Goal: Book appointment/travel/reservation

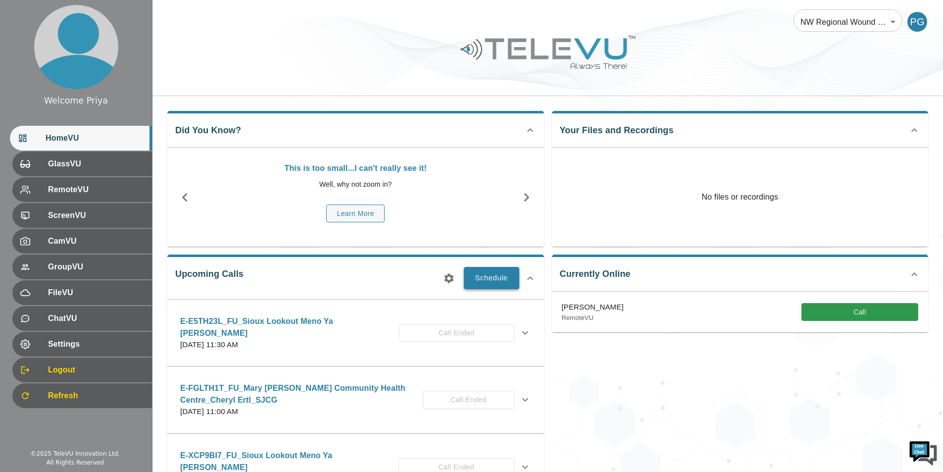
click at [499, 277] on button "Schedule" at bounding box center [491, 278] width 55 height 22
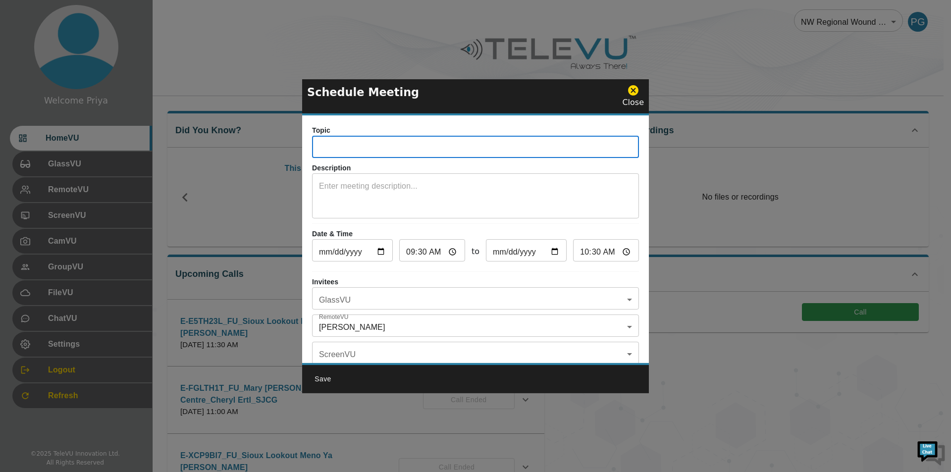
click at [367, 140] on input "text" at bounding box center [475, 148] width 327 height 20
paste input "E-R8PSP9C"
type input "E-R8PSP9C_IN_SiouxLookout-MenoYaWin_Cheryl_SJCG"
click at [371, 189] on textarea at bounding box center [475, 197] width 313 height 34
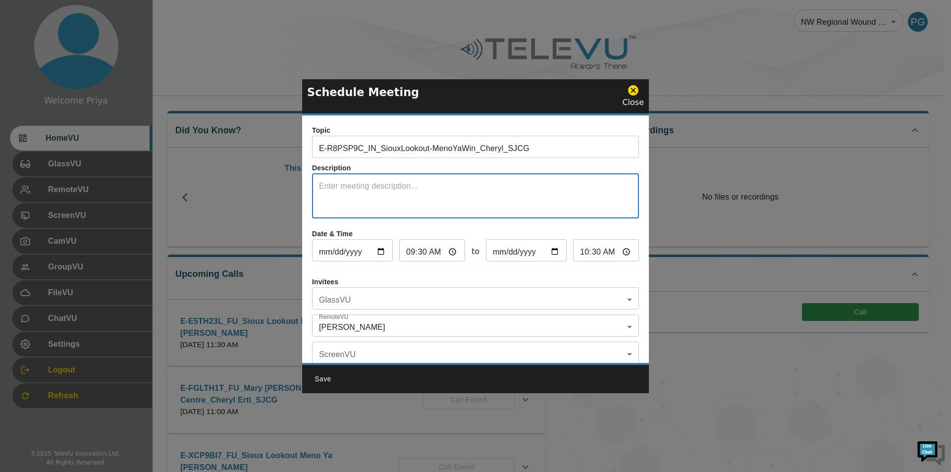
type textarea "s"
type textarea "System 5"
click at [448, 253] on input "09:30" at bounding box center [432, 252] width 66 height 20
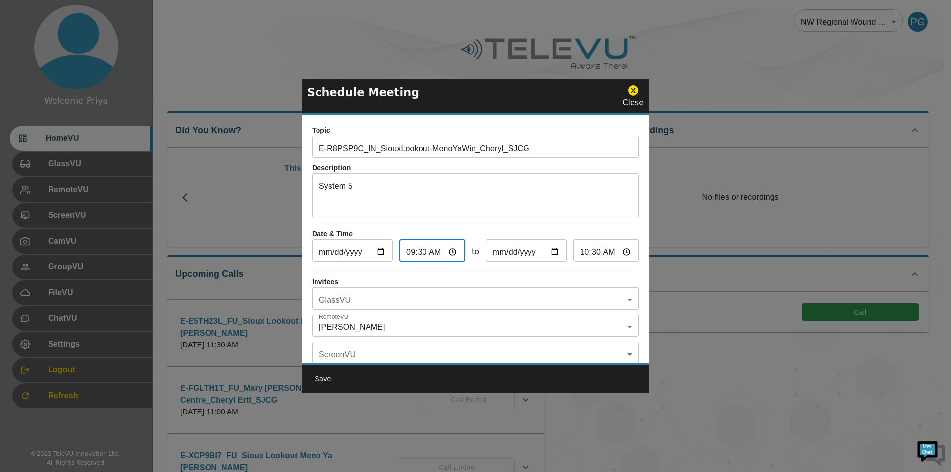
type input "10:30"
type input "11:30"
type input "10:30"
click at [542, 229] on p "Date & Time" at bounding box center [475, 234] width 327 height 10
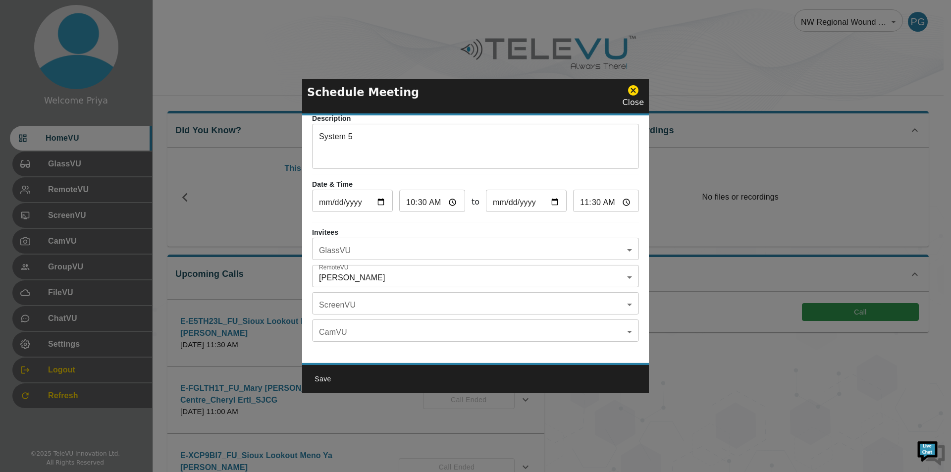
click at [370, 273] on body "Welcome Priya HomeVU GlassVU RemoteVU ScreenVU CamVU GroupVU FileVU ChatVU Sett…" at bounding box center [475, 321] width 951 height 643
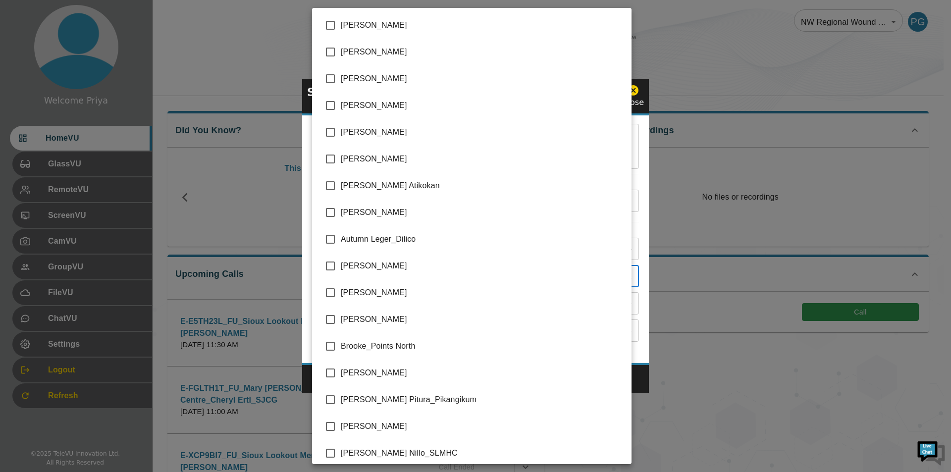
scroll to position [1982, 0]
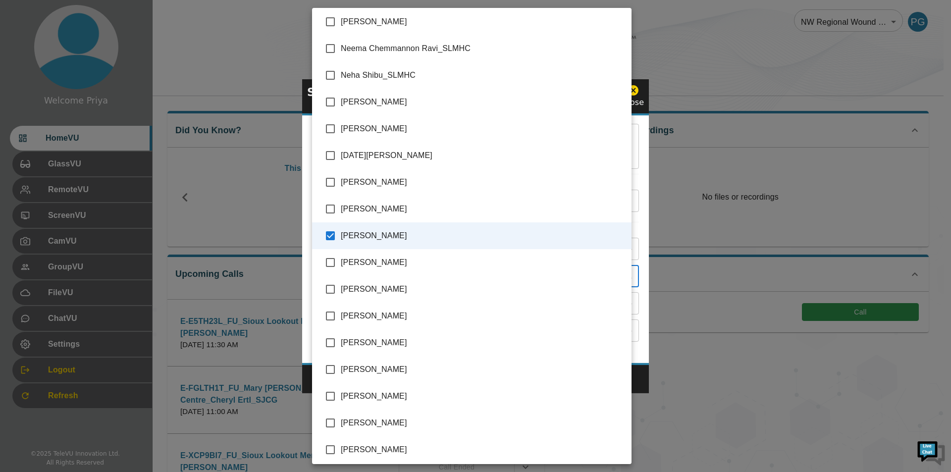
click at [331, 236] on input "checkbox" at bounding box center [330, 235] width 21 height 21
checkbox input "false"
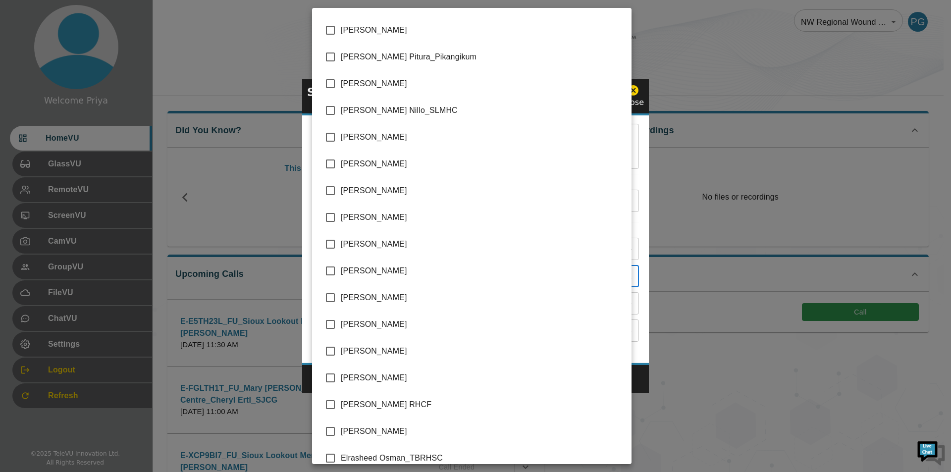
scroll to position [347, 0]
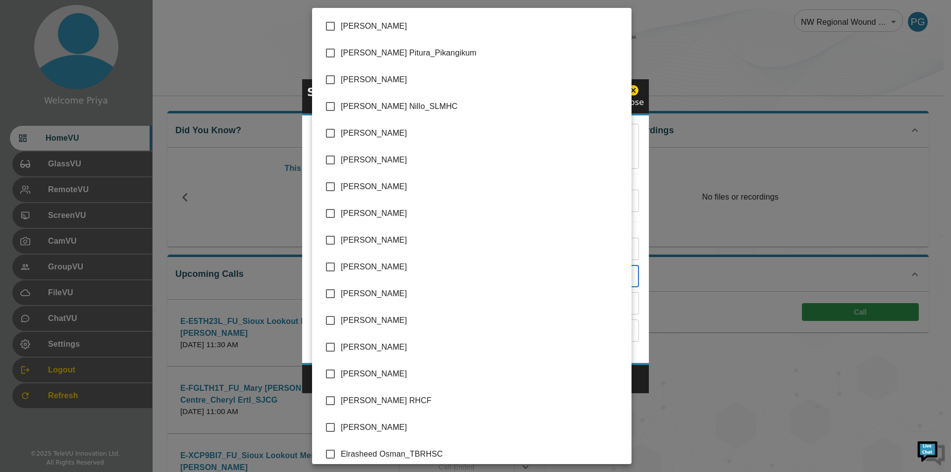
click at [329, 213] on input "checkbox" at bounding box center [330, 213] width 21 height 21
checkbox input "true"
type input "[PERSON_NAME]"
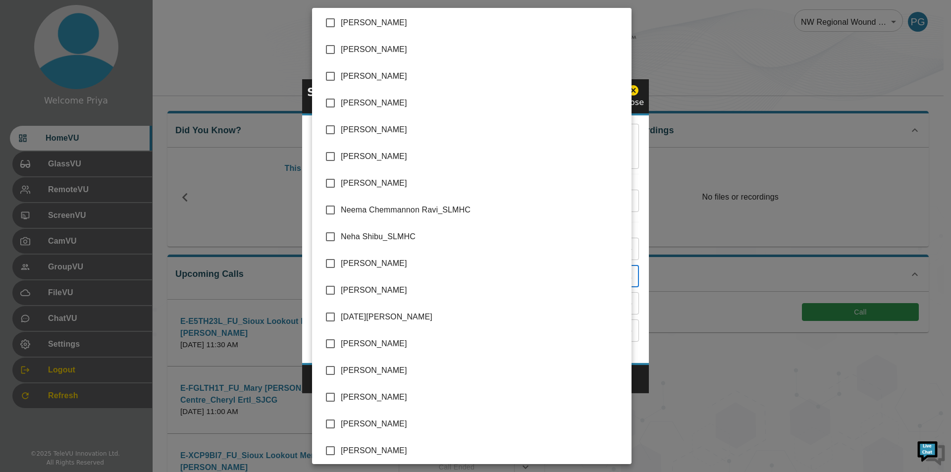
scroll to position [1832, 0]
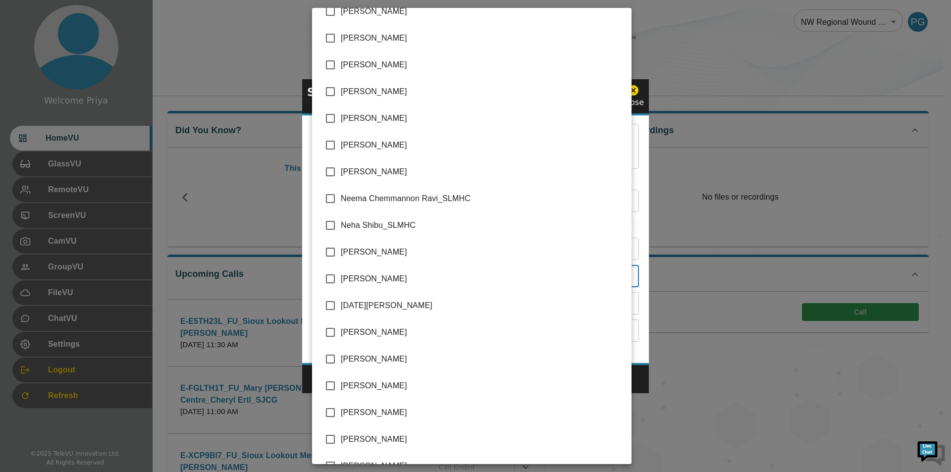
click at [332, 279] on input "checkbox" at bounding box center [330, 278] width 21 height 21
checkbox input "true"
type input "[PERSON_NAME],[PERSON_NAME]"
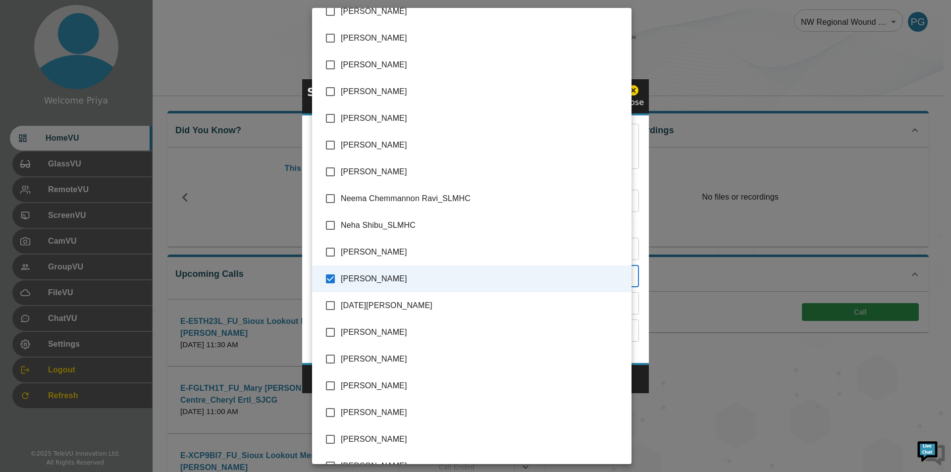
click at [636, 264] on div at bounding box center [475, 236] width 951 height 472
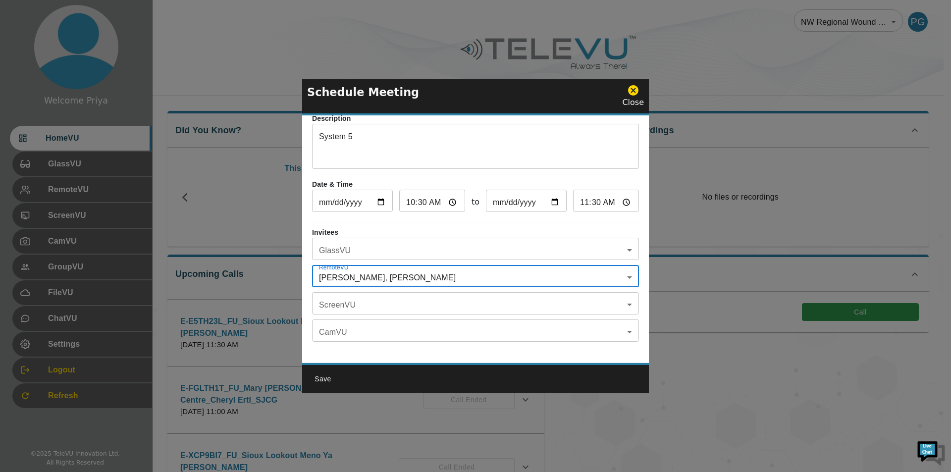
click at [354, 248] on body "Welcome Priya HomeVU GlassVU RemoteVU ScreenVU CamVU GroupVU FileVU ChatVU Sett…" at bounding box center [475, 321] width 951 height 643
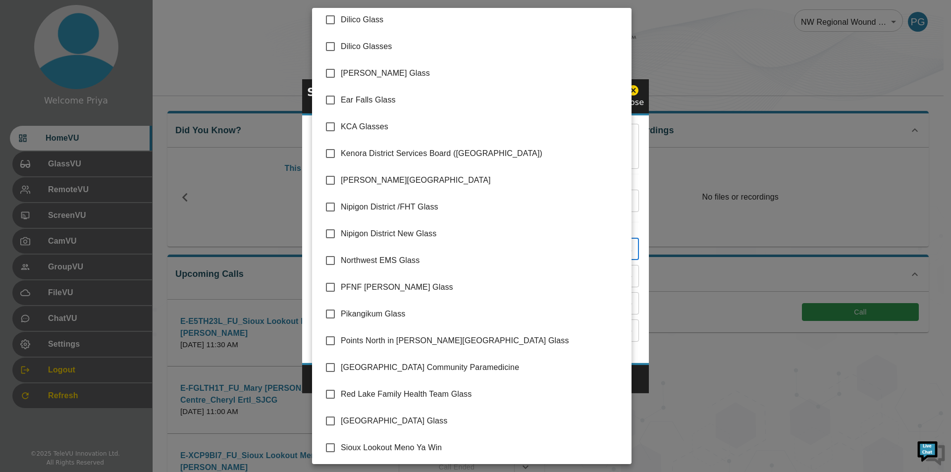
scroll to position [113, 0]
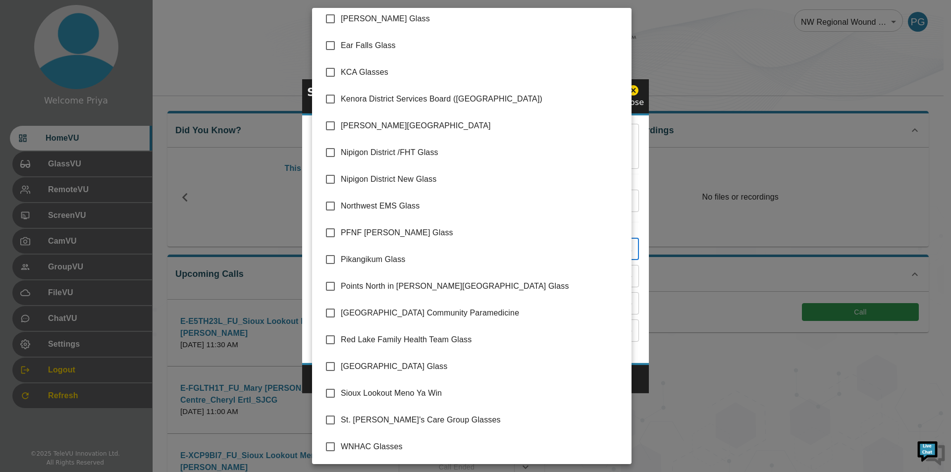
click at [327, 391] on input "checkbox" at bounding box center [330, 393] width 21 height 21
checkbox input "true"
type input "Sioux Lookout Meno Ya Win"
click at [638, 174] on div at bounding box center [475, 236] width 951 height 472
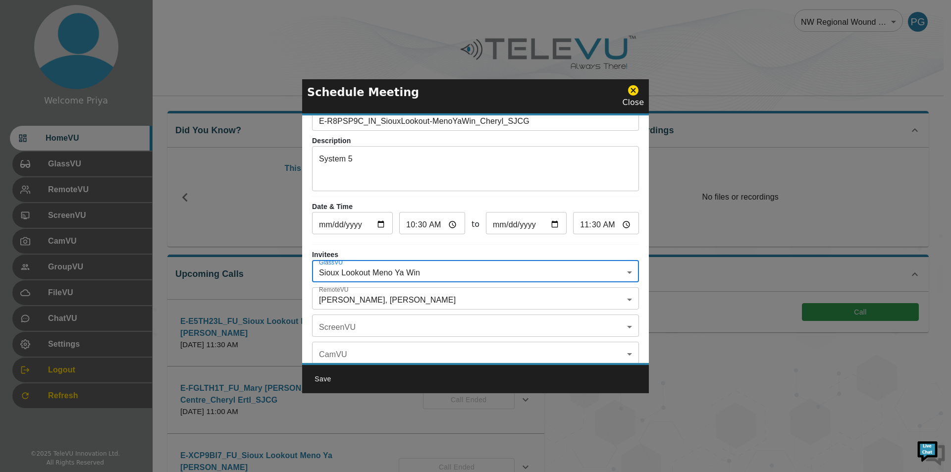
scroll to position [0, 0]
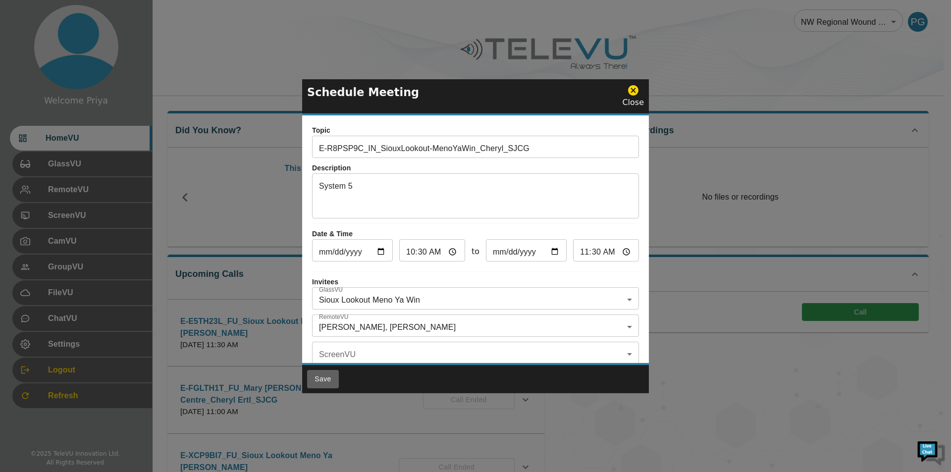
click at [319, 376] on button "Save" at bounding box center [323, 379] width 32 height 18
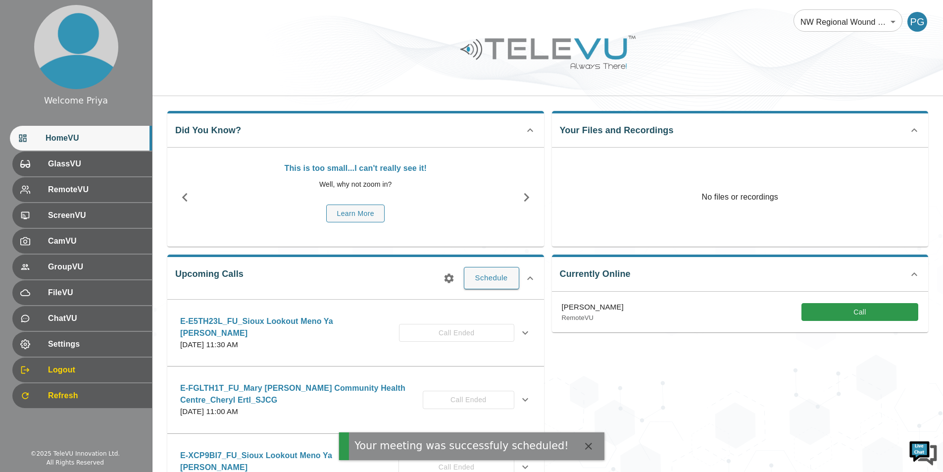
click at [448, 280] on icon "button" at bounding box center [448, 277] width 9 height 9
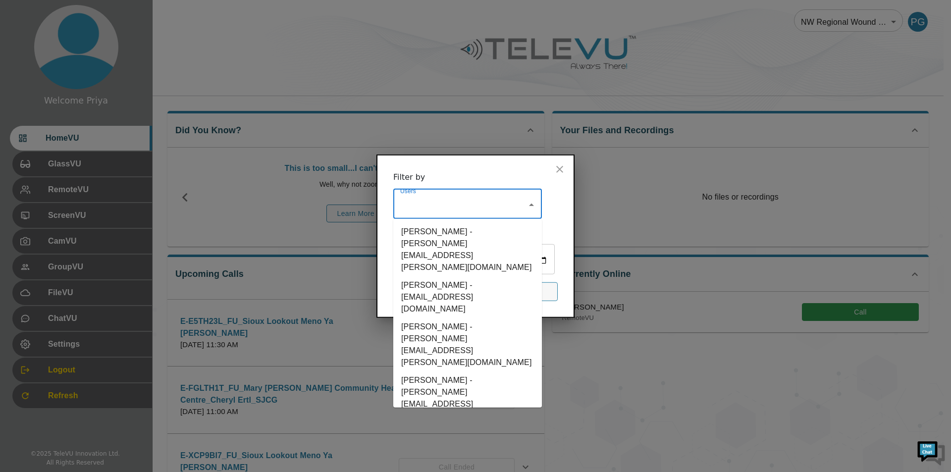
click at [440, 209] on input "Users" at bounding box center [460, 204] width 125 height 19
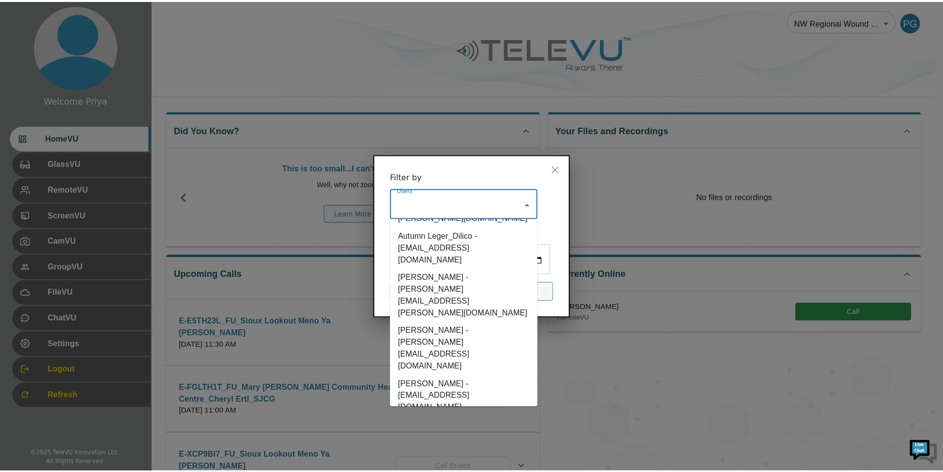
scroll to position [545, 0]
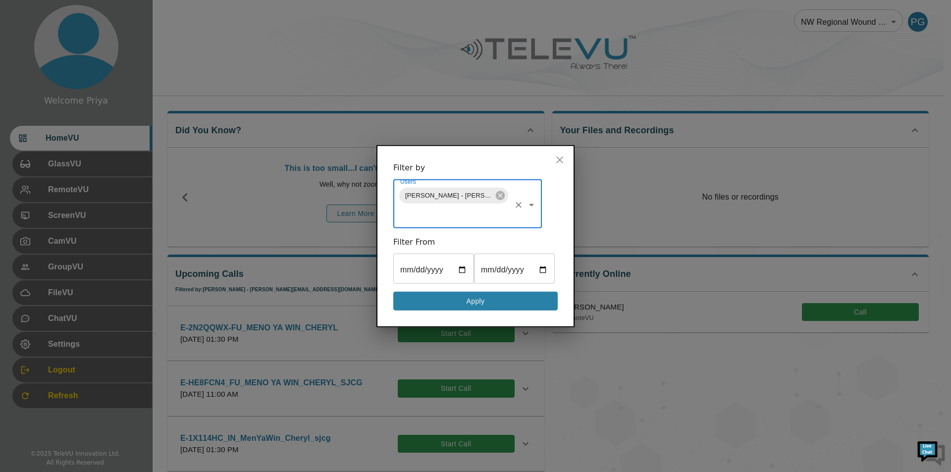
click at [467, 302] on button "Apply" at bounding box center [475, 300] width 164 height 19
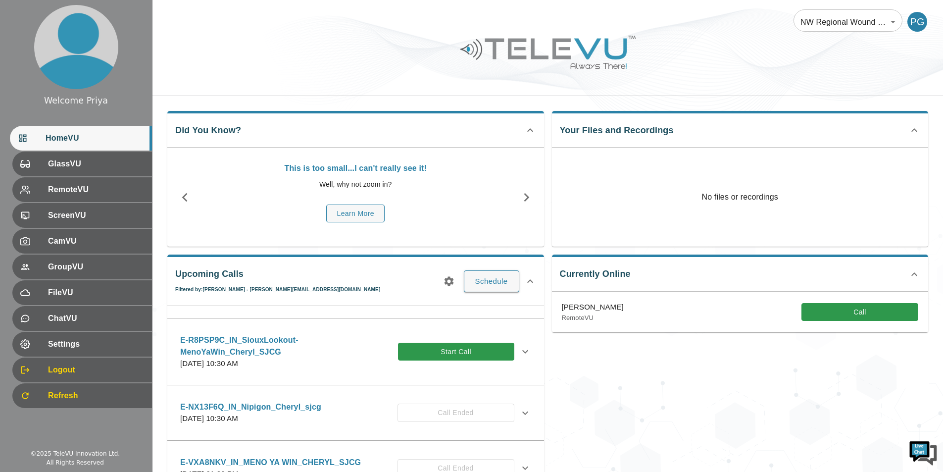
scroll to position [198, 0]
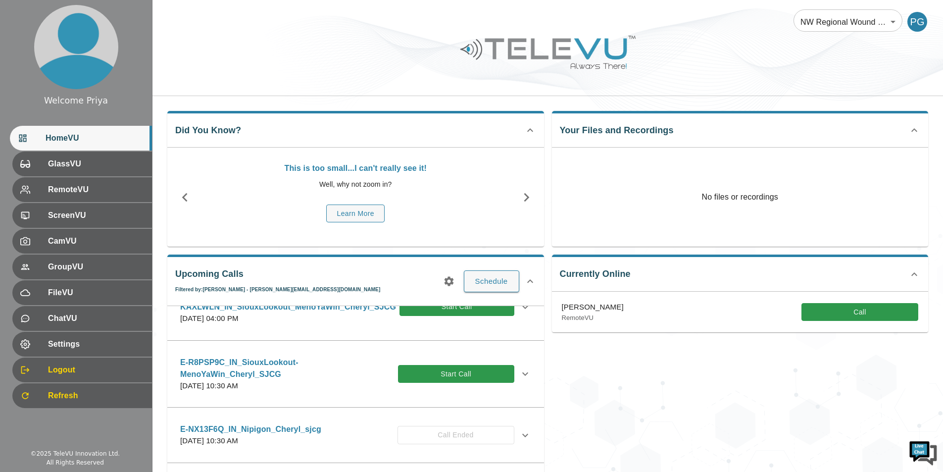
click at [521, 372] on icon at bounding box center [526, 374] width 12 height 12
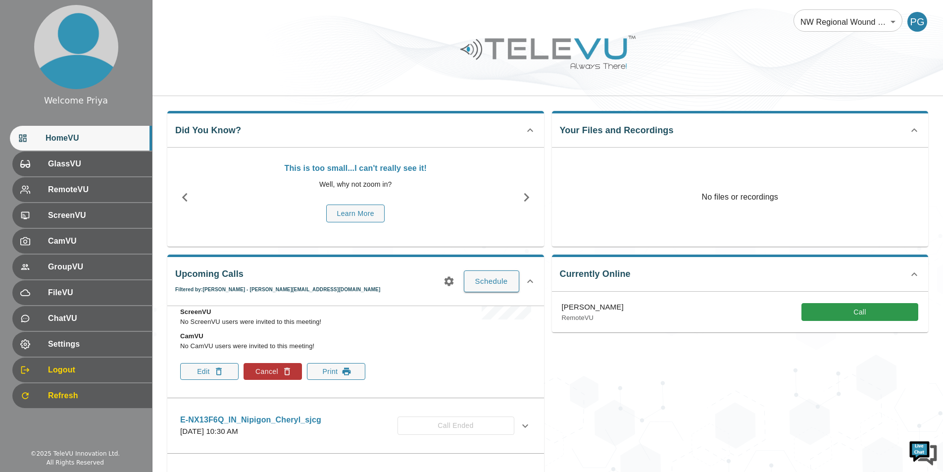
scroll to position [396, 0]
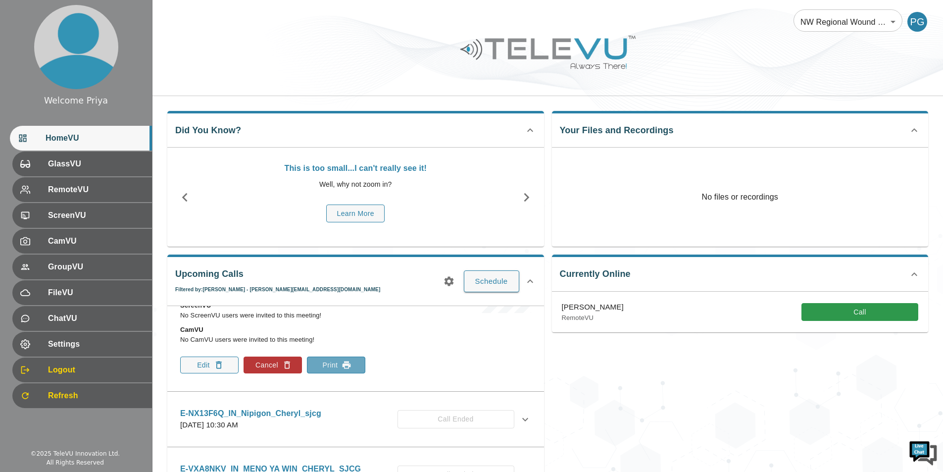
click at [344, 366] on icon "button" at bounding box center [347, 365] width 8 height 7
